Goal: Contribute content: Add original content to the website for others to see

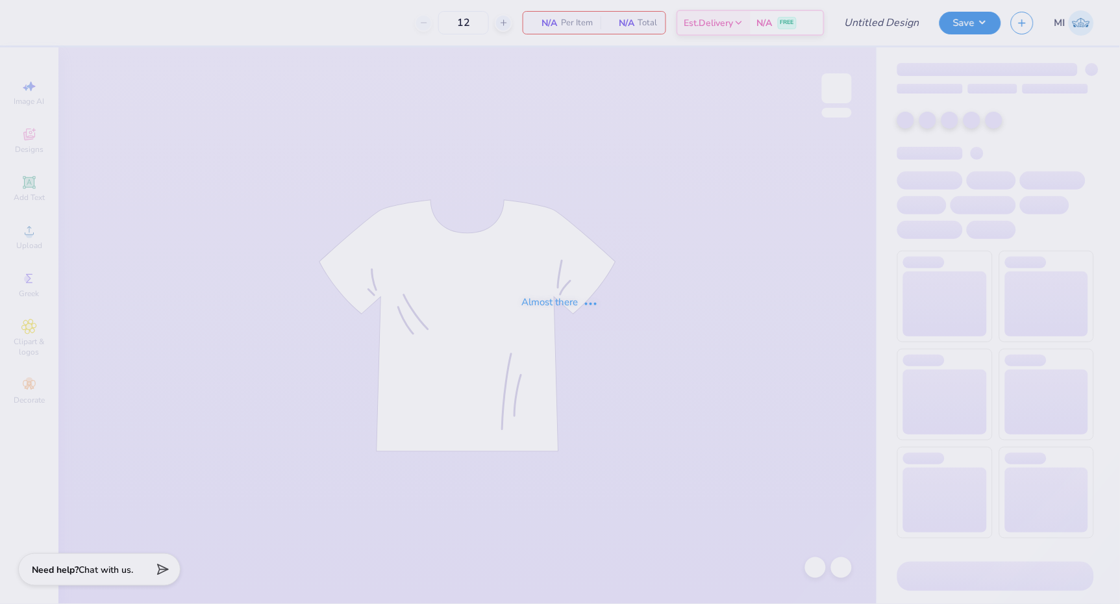
type input "ZTA Color Run Shirt"
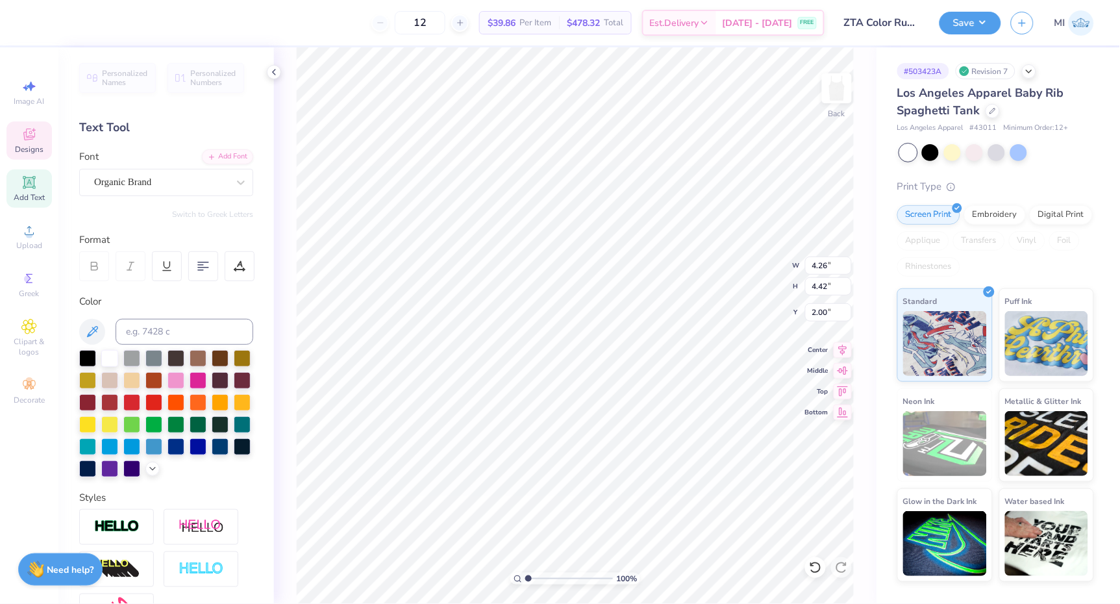
type textarea "8"
type textarea "BM"
type textarea "9"
type textarea "OC"
type input "5.17"
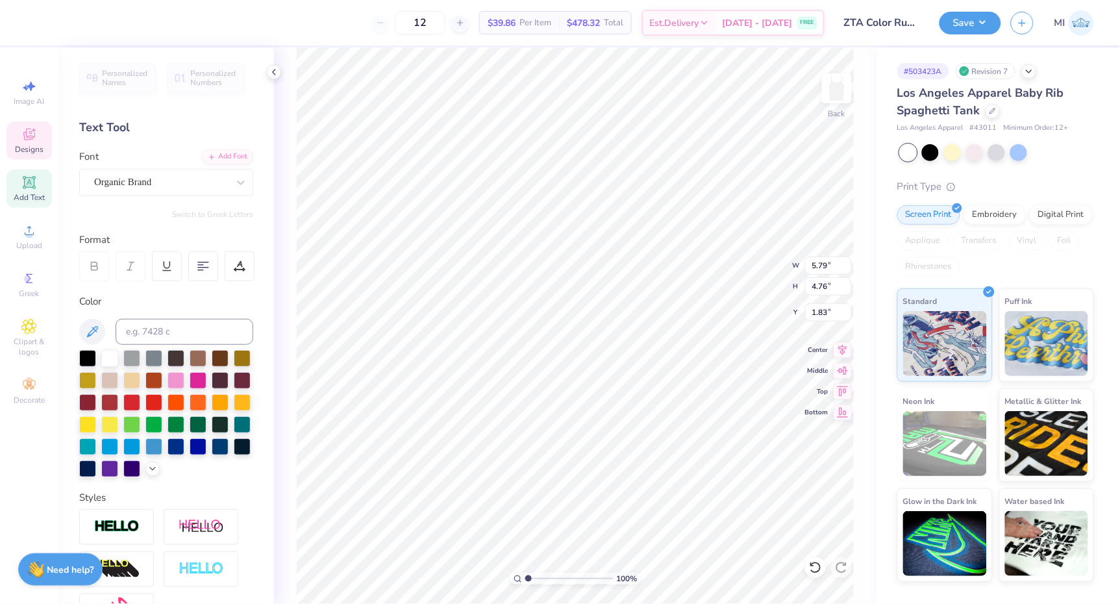
type input "4.25"
type input "2.25"
type input "3.54"
type input "3.22"
type input "6.83"
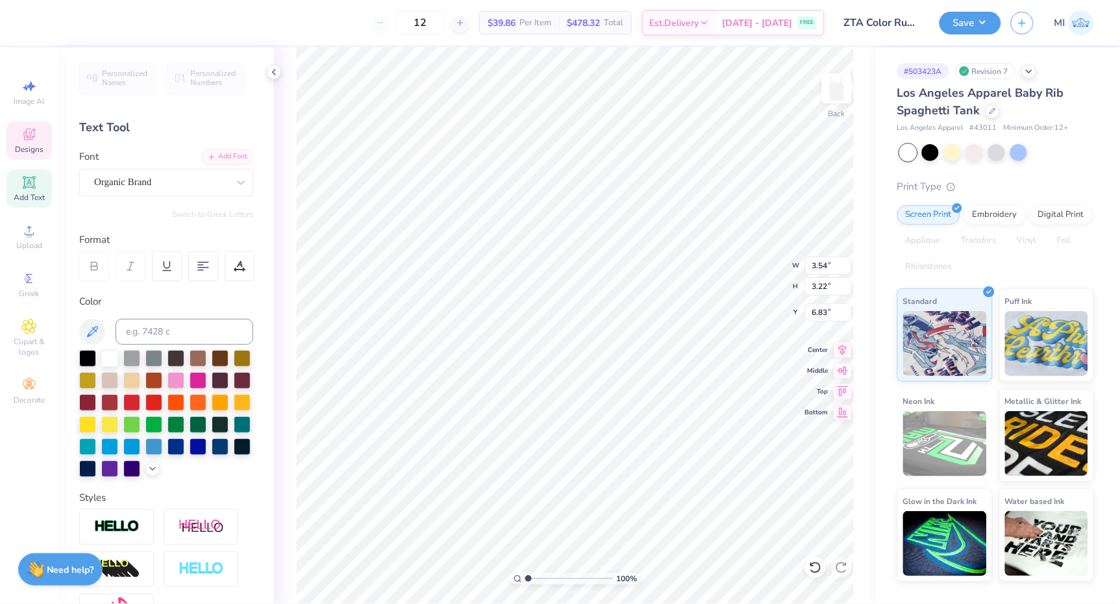
type input "3.74"
type input "3.40"
type input "6.85"
type input "4.94"
type input "4.07"
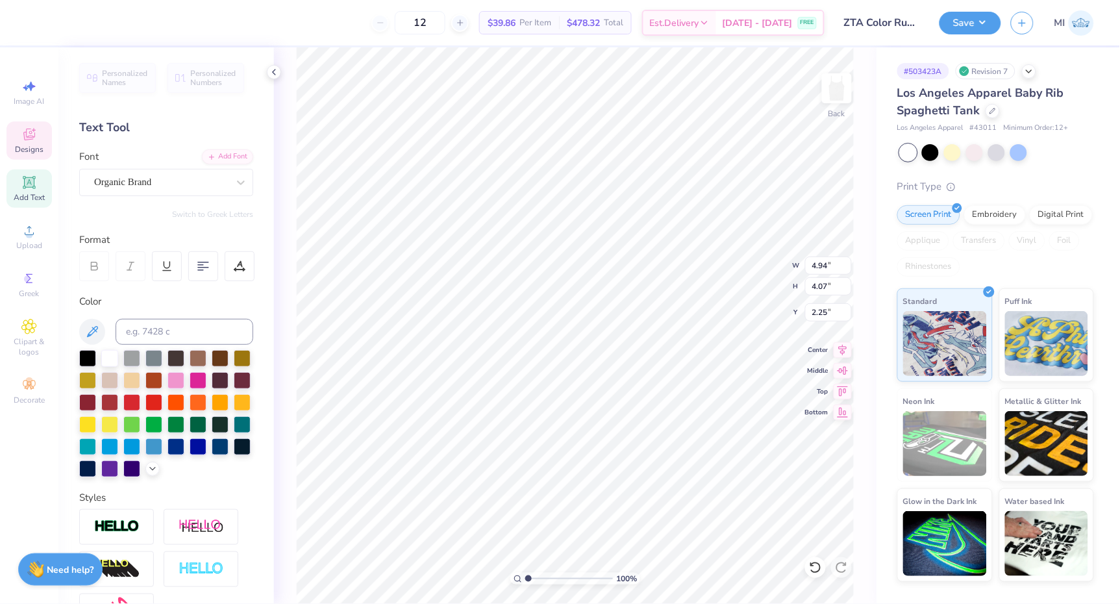
type input "2.43"
type textarea "2025 5K"
type input "10.48"
type input "6.50"
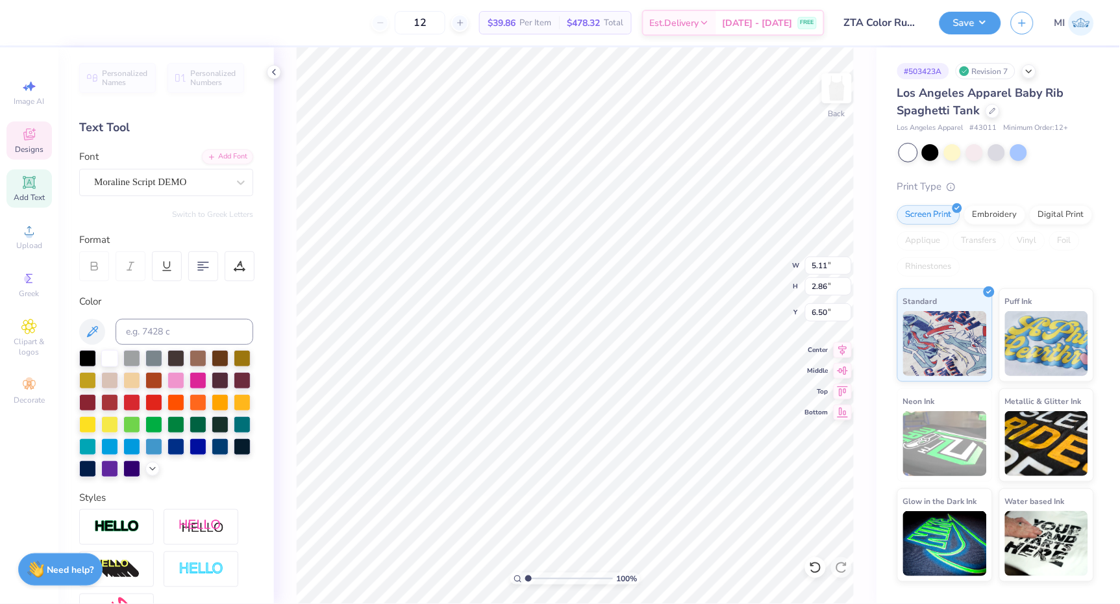
type input "3.16"
type input "2.43"
type input "4.84"
type input "4.07"
type input "2.23"
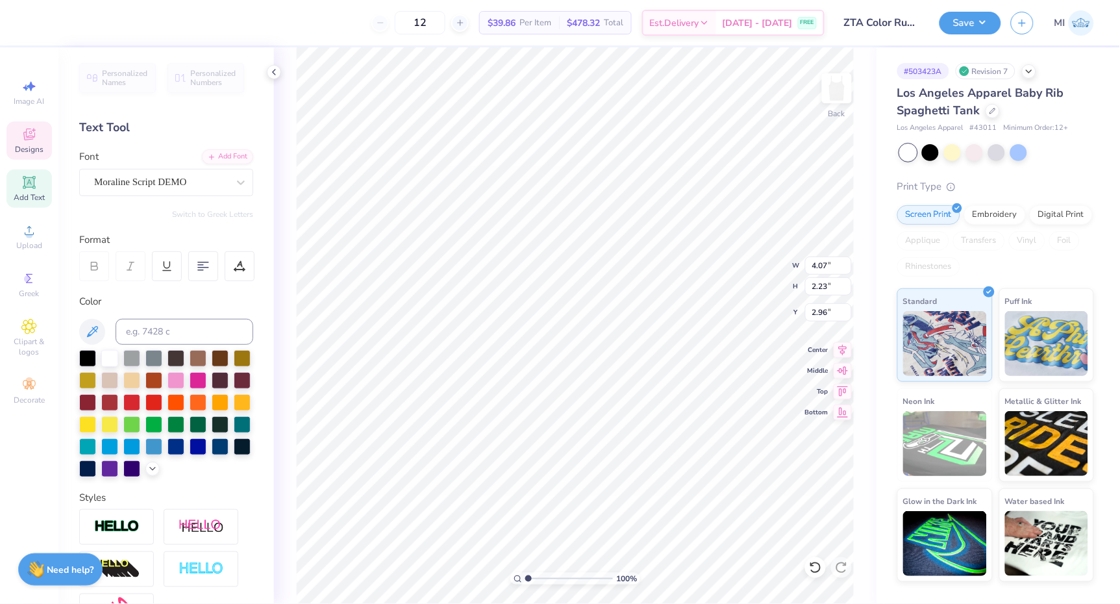
type input "3.35"
click at [984, 12] on button "Save" at bounding box center [970, 21] width 62 height 23
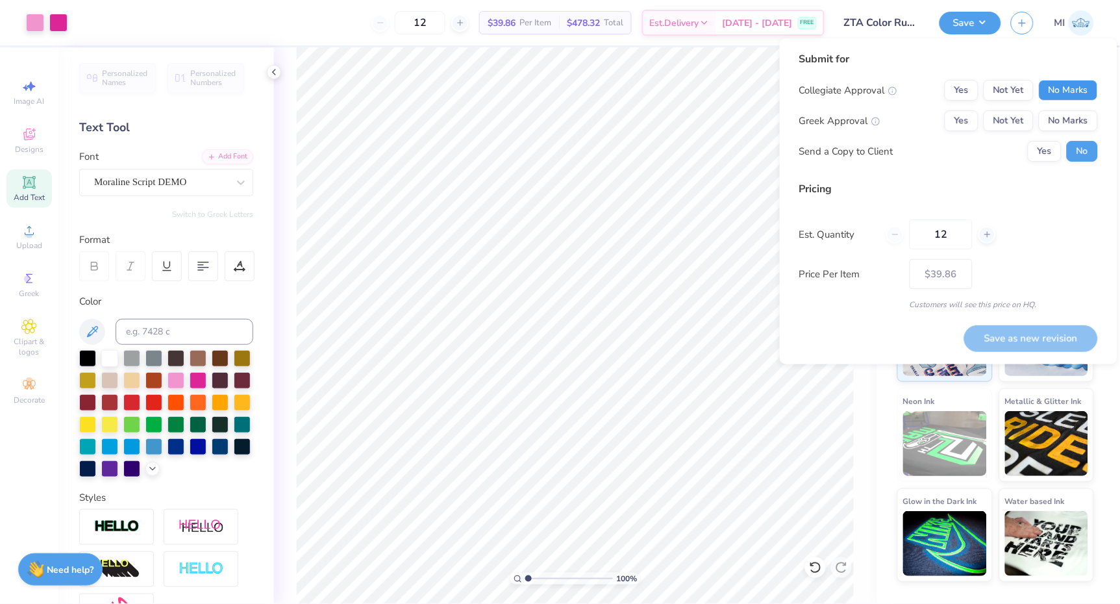
click at [1044, 90] on button "No Marks" at bounding box center [1067, 90] width 59 height 21
click at [966, 116] on button "Yes" at bounding box center [961, 120] width 34 height 21
click at [1010, 330] on button "Save as new revision" at bounding box center [1031, 338] width 134 height 27
type input "$39.86"
